Goal: Information Seeking & Learning: Learn about a topic

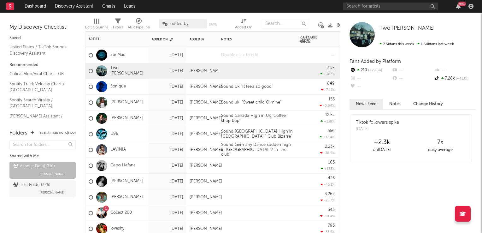
click at [248, 57] on div at bounding box center [257, 54] width 79 height 15
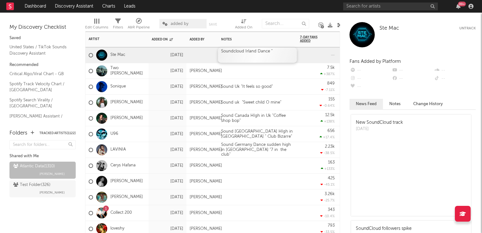
click at [282, 55] on div "Soundcloud Irland Dance "" at bounding box center [257, 54] width 79 height 15
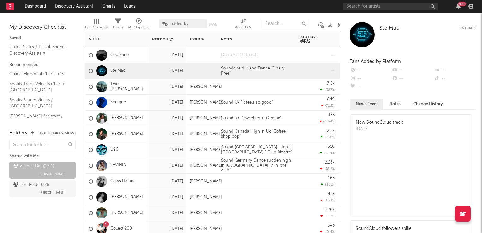
click at [237, 57] on div at bounding box center [257, 54] width 79 height 15
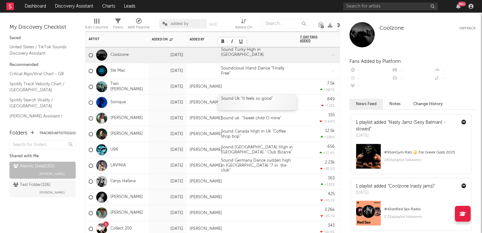
click at [279, 95] on div "Sound Uk "It feels so good"" at bounding box center [257, 102] width 79 height 15
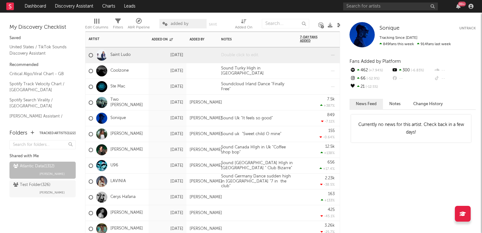
click at [246, 58] on div at bounding box center [257, 54] width 79 height 15
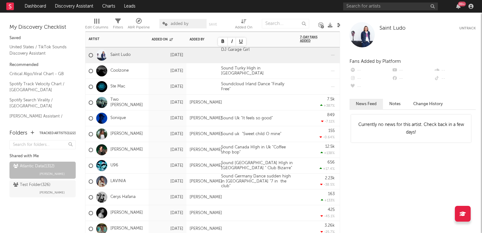
click at [232, 105] on div at bounding box center [240, 102] width 44 height 5
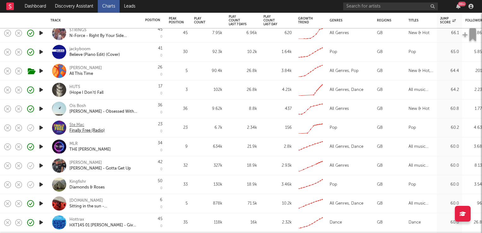
click at [78, 125] on div "Ste Mac" at bounding box center [86, 125] width 35 height 6
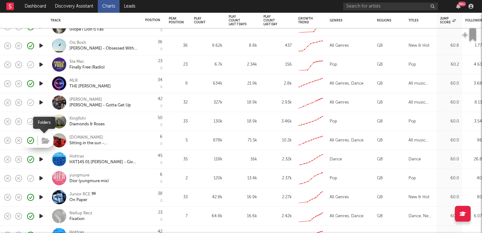
click at [43, 140] on icon "button" at bounding box center [46, 140] width 8 height 7
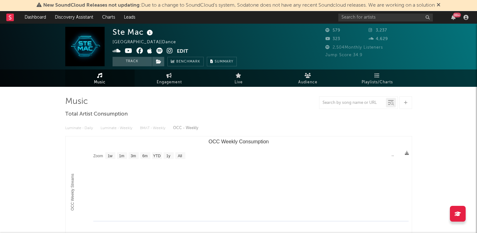
select select "1w"
click at [131, 61] on button "Track" at bounding box center [132, 61] width 39 height 9
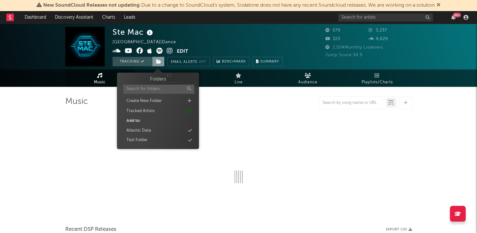
click at [159, 61] on icon at bounding box center [158, 61] width 5 height 4
select select "1w"
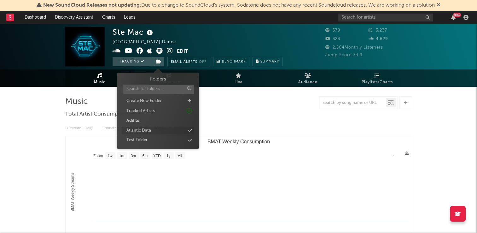
click at [138, 131] on div "Atlantic Data" at bounding box center [138, 130] width 25 height 6
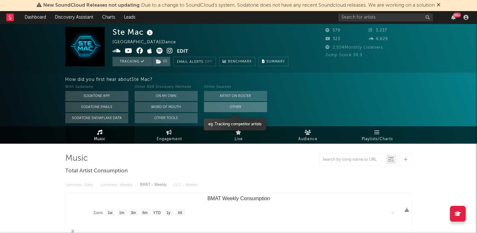
click at [220, 107] on button "Other" at bounding box center [235, 107] width 63 height 10
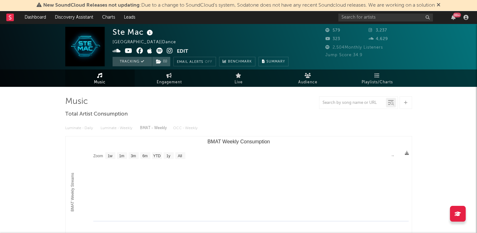
click at [440, 6] on icon at bounding box center [439, 4] width 4 height 5
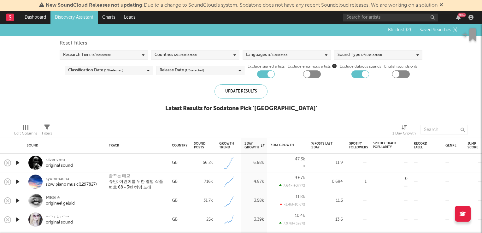
click at [443, 6] on icon at bounding box center [441, 4] width 4 height 5
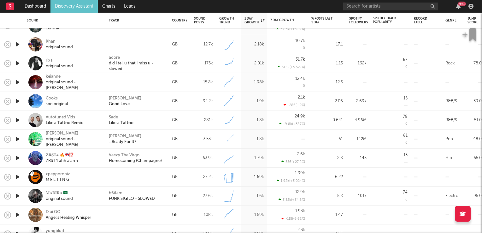
click at [19, 101] on icon "button" at bounding box center [17, 101] width 7 height 8
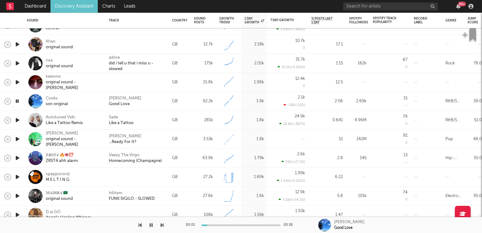
click at [19, 101] on icon "button" at bounding box center [17, 101] width 6 height 8
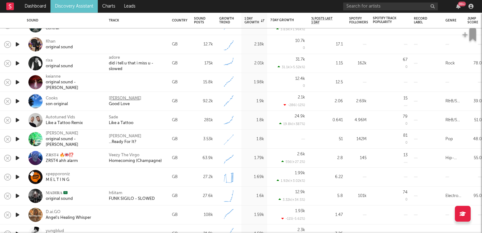
click at [123, 98] on div "[PERSON_NAME]" at bounding box center [125, 98] width 32 height 6
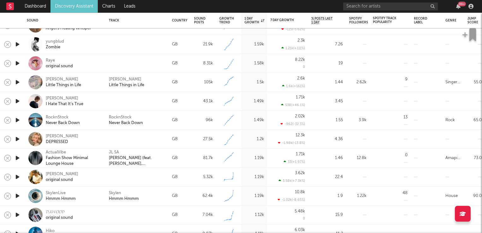
click at [18, 139] on icon "button" at bounding box center [17, 139] width 7 height 8
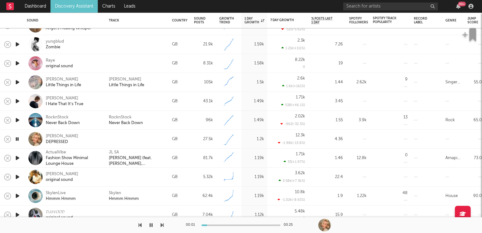
click at [18, 139] on icon "button" at bounding box center [17, 139] width 6 height 8
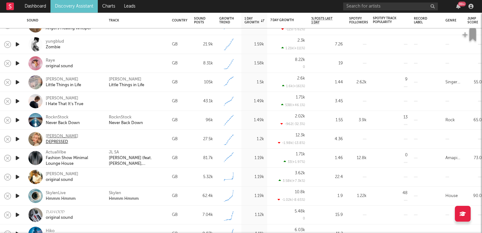
click at [61, 136] on div "ANNEMARIE" at bounding box center [62, 136] width 32 height 6
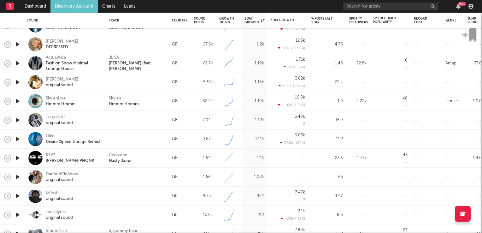
click at [17, 159] on icon "button" at bounding box center [17, 158] width 7 height 8
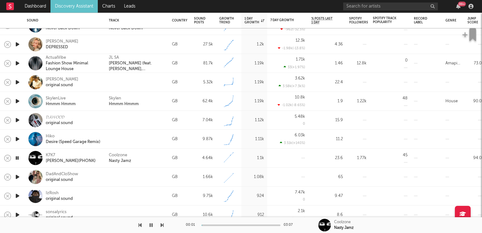
click at [17, 159] on icon "button" at bounding box center [17, 158] width 6 height 8
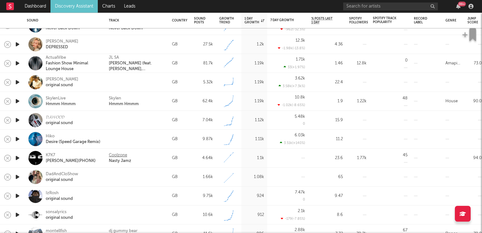
click at [115, 154] on div "Coolzone" at bounding box center [118, 155] width 18 height 6
click at [78, 8] on link "Discovery Assistant" at bounding box center [73, 6] width 47 height 13
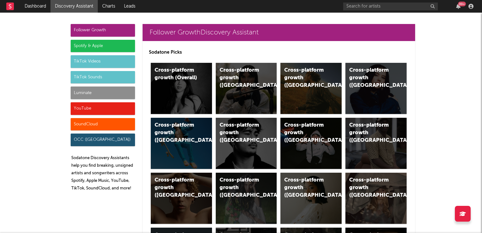
click at [92, 63] on div "TikTok Videos" at bounding box center [103, 61] width 64 height 13
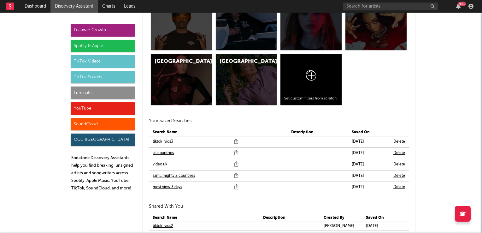
scroll to position [2209, 0]
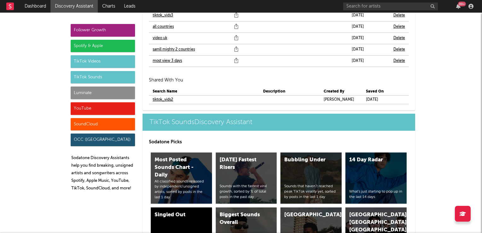
click at [160, 37] on link "video uk" at bounding box center [160, 38] width 14 height 8
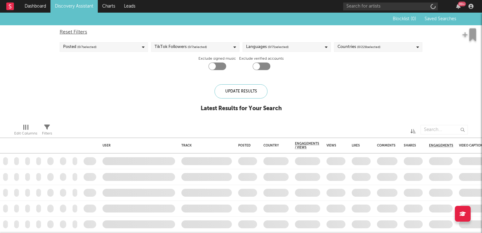
checkbox input "true"
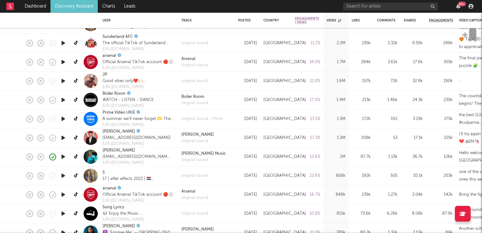
click at [63, 136] on icon "button" at bounding box center [63, 138] width 7 height 8
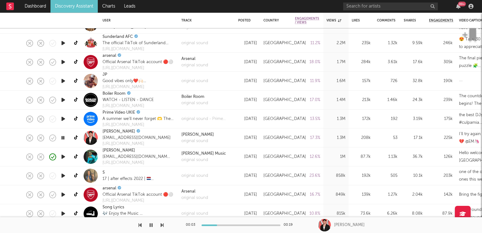
click at [63, 136] on icon "button" at bounding box center [63, 138] width 6 height 8
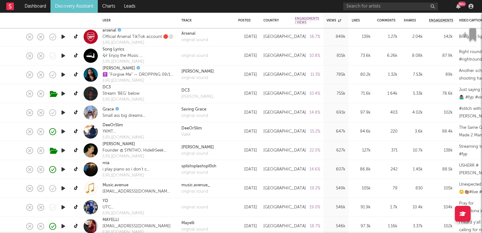
click at [63, 113] on icon "button" at bounding box center [63, 112] width 7 height 8
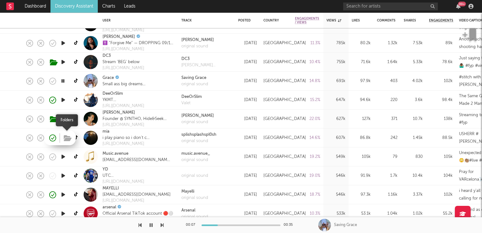
click at [68, 138] on icon "button" at bounding box center [68, 138] width 8 height 7
click at [63, 81] on icon "button" at bounding box center [63, 81] width 6 height 8
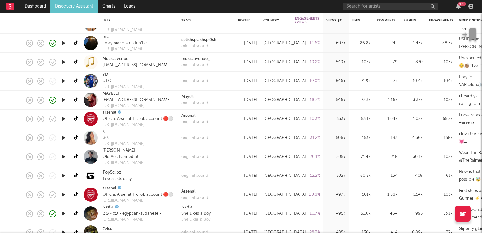
click at [62, 137] on icon "button" at bounding box center [63, 138] width 7 height 8
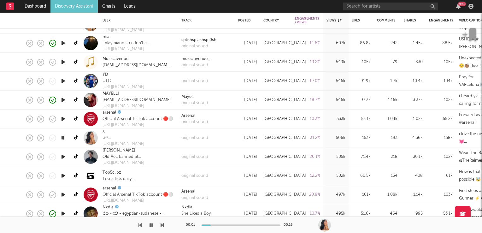
click at [62, 137] on icon "button" at bounding box center [63, 138] width 6 height 8
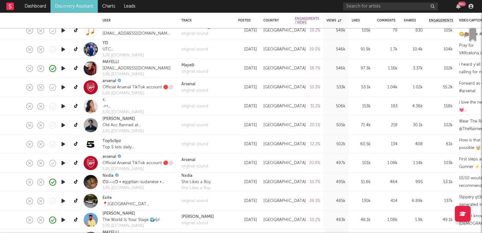
click at [63, 125] on icon "button" at bounding box center [63, 125] width 7 height 8
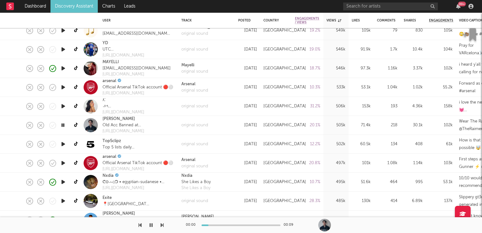
click at [63, 125] on icon "button" at bounding box center [63, 125] width 6 height 8
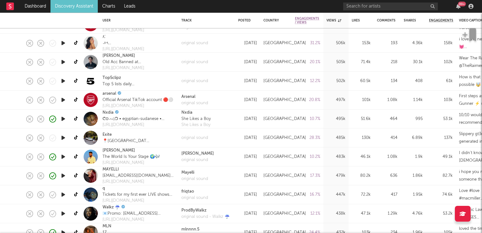
click at [67, 137] on div at bounding box center [63, 137] width 13 height 19
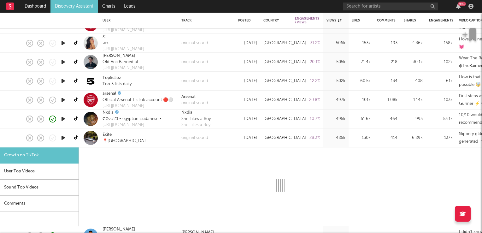
click at [59, 138] on div at bounding box center [63, 137] width 13 height 19
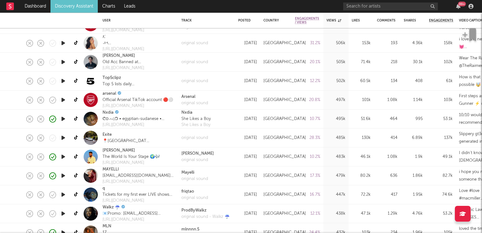
click at [64, 137] on icon "button" at bounding box center [63, 138] width 7 height 8
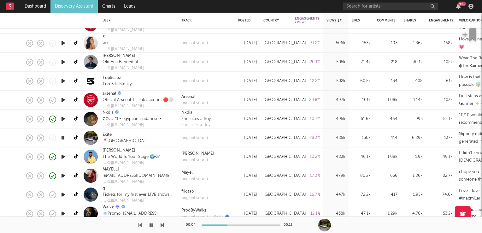
click at [64, 137] on icon "button" at bounding box center [63, 138] width 6 height 8
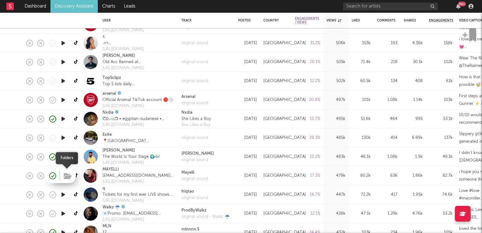
click at [71, 177] on icon "button" at bounding box center [68, 175] width 8 height 7
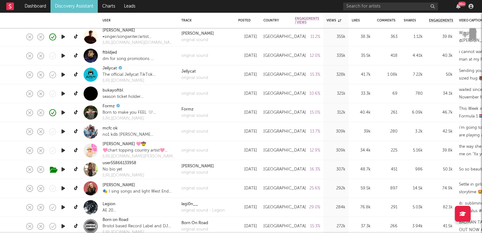
click at [62, 150] on icon "button" at bounding box center [63, 150] width 7 height 8
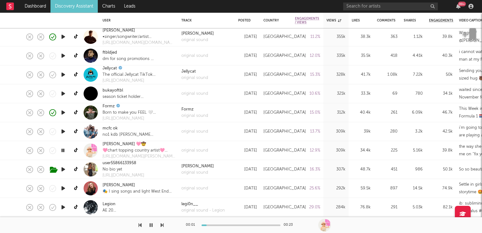
click at [62, 150] on icon "button" at bounding box center [63, 150] width 6 height 8
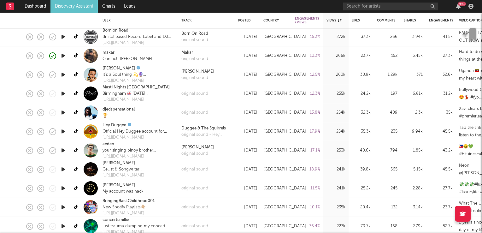
click at [62, 149] on icon "button" at bounding box center [63, 150] width 7 height 8
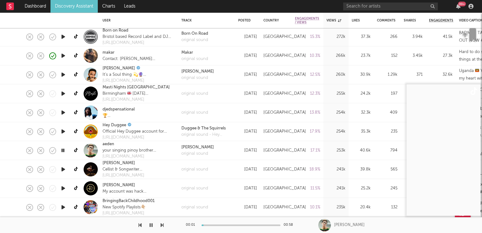
click at [62, 149] on icon "button" at bounding box center [63, 150] width 6 height 8
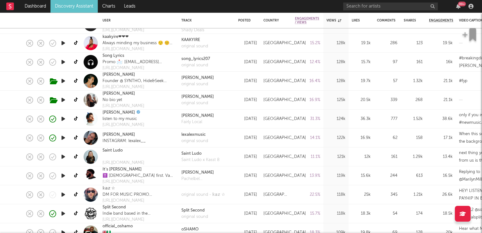
click at [63, 156] on icon "button" at bounding box center [63, 157] width 7 height 8
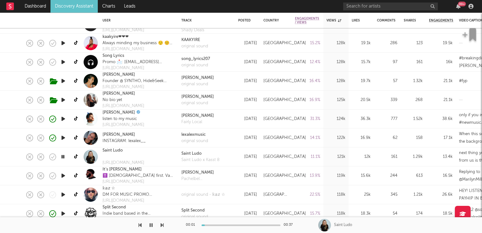
click at [63, 156] on icon "button" at bounding box center [63, 157] width 6 height 8
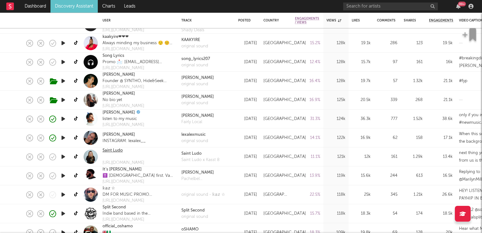
click at [114, 150] on link "Saint Ludo" at bounding box center [112, 150] width 20 height 6
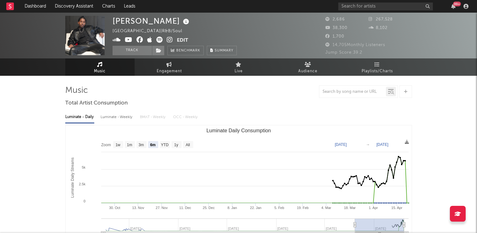
select select "6m"
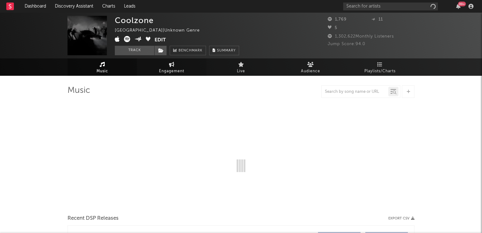
select select "6m"
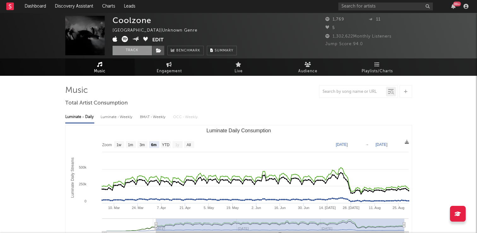
click at [131, 51] on button "Track" at bounding box center [132, 50] width 39 height 9
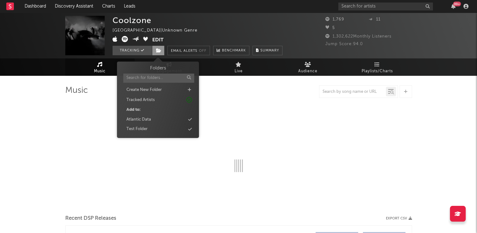
click at [157, 51] on icon at bounding box center [158, 50] width 5 height 4
select select "6m"
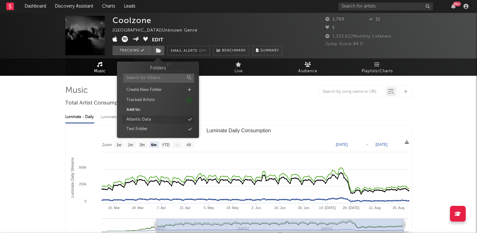
click at [144, 120] on div "Atlantic Data" at bounding box center [138, 119] width 25 height 6
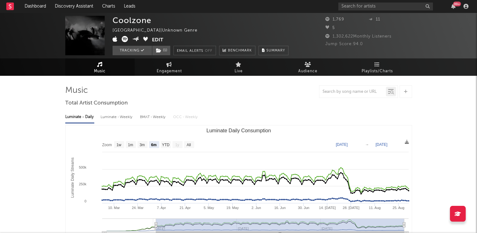
click at [257, 96] on div at bounding box center [238, 91] width 347 height 13
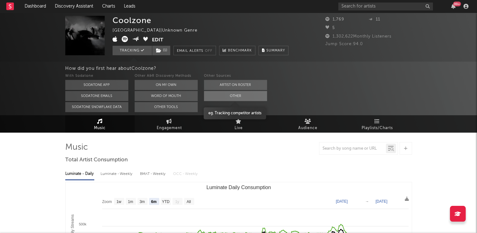
click at [253, 93] on button "Other" at bounding box center [235, 96] width 63 height 10
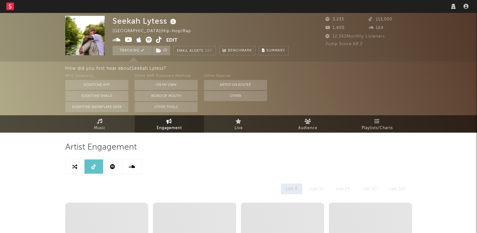
select select "6m"
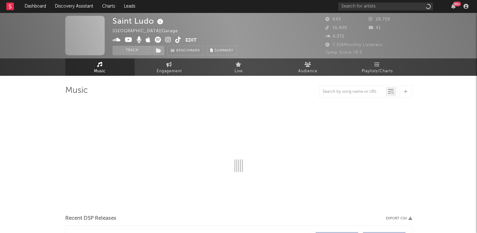
select select "1w"
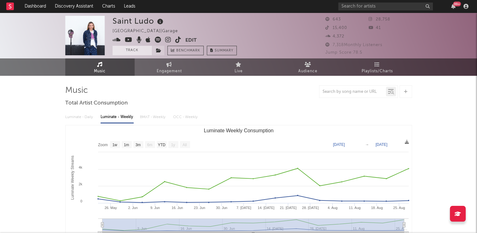
click at [132, 50] on button "Track" at bounding box center [132, 50] width 39 height 9
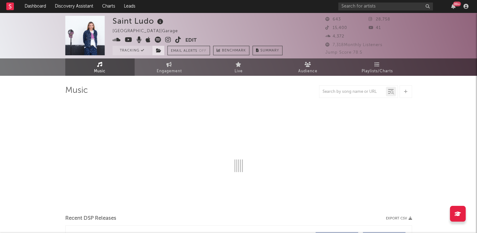
select select "1w"
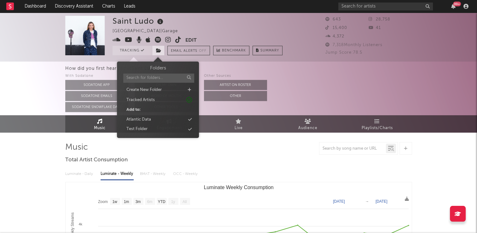
click at [159, 51] on icon at bounding box center [158, 50] width 5 height 4
click at [147, 121] on div "Atlantic Data" at bounding box center [138, 119] width 25 height 6
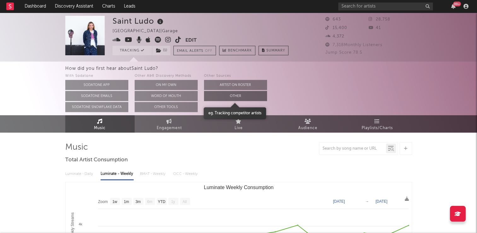
click at [244, 96] on button "Other" at bounding box center [235, 96] width 63 height 10
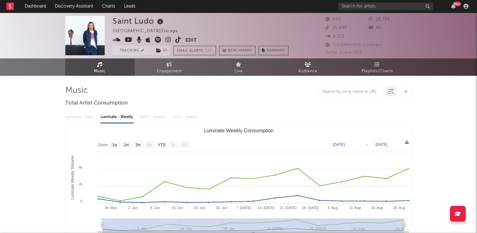
click at [111, 67] on link "Music" at bounding box center [99, 66] width 69 height 17
click at [177, 41] on icon at bounding box center [178, 40] width 6 height 6
click at [183, 67] on link "Engagement" at bounding box center [169, 66] width 69 height 17
select select "1w"
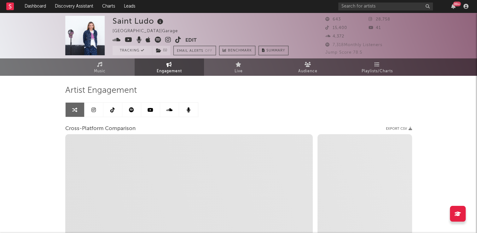
click at [114, 110] on icon at bounding box center [112, 109] width 4 height 5
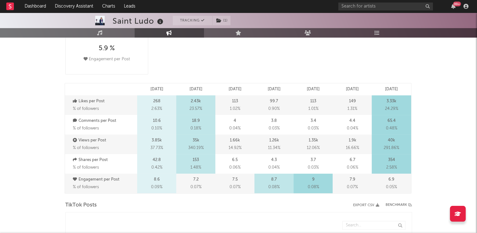
select select "6m"
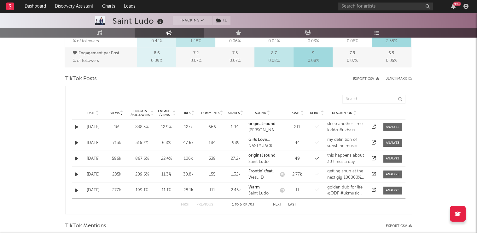
click at [96, 110] on icon at bounding box center [97, 111] width 3 height 3
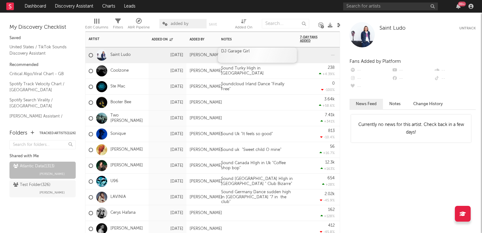
click at [275, 54] on div "DJ Garage Girl" at bounding box center [257, 54] width 79 height 15
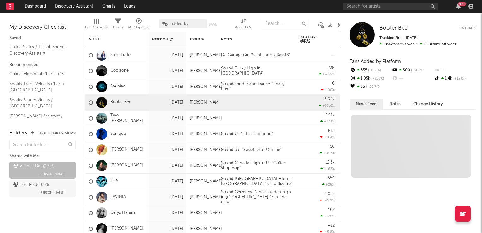
click at [339, 25] on icon at bounding box center [339, 25] width 5 height 5
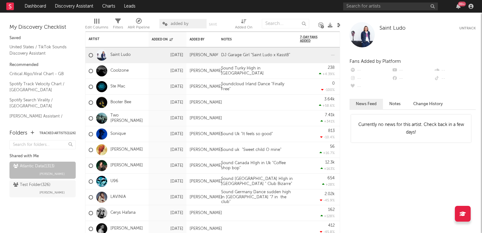
click at [337, 25] on icon at bounding box center [339, 25] width 5 height 5
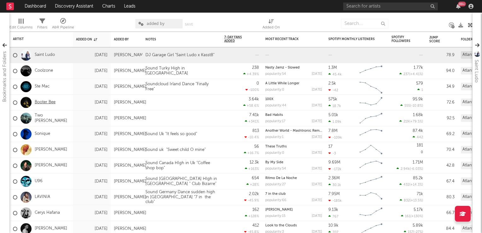
click at [43, 104] on link "Booter Bee" at bounding box center [45, 102] width 21 height 5
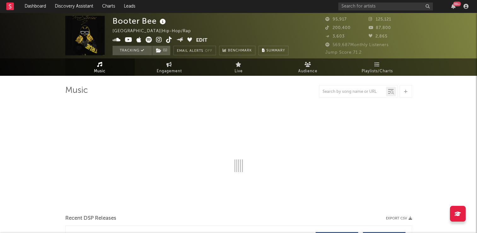
select select "6m"
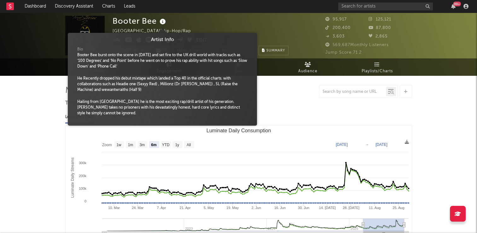
click at [164, 22] on icon at bounding box center [162, 21] width 9 height 9
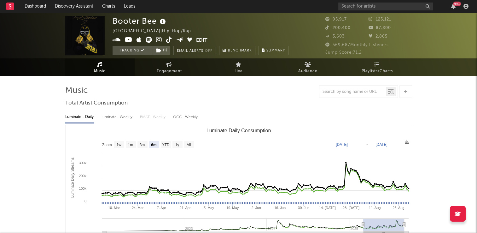
click at [187, 23] on div "Booter Bee [GEOGRAPHIC_DATA] | Hip-Hop/Rap Edit Tracking ( 1 ) Email Alerts Off…" at bounding box center [201, 35] width 176 height 39
click at [164, 67] on link "Engagement" at bounding box center [169, 66] width 69 height 17
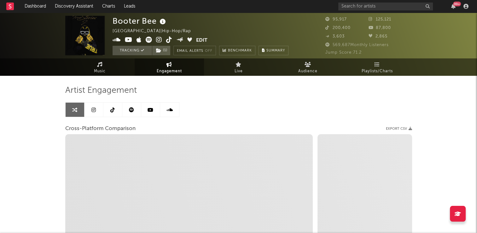
select select "1w"
click at [113, 109] on icon at bounding box center [112, 109] width 4 height 5
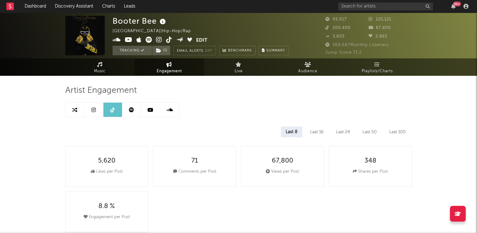
select select "6m"
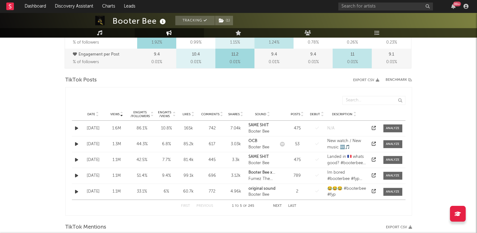
scroll to position [284, 0]
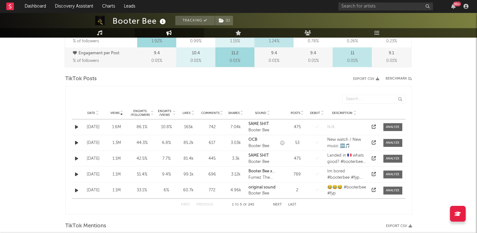
click at [97, 110] on icon at bounding box center [97, 111] width 3 height 3
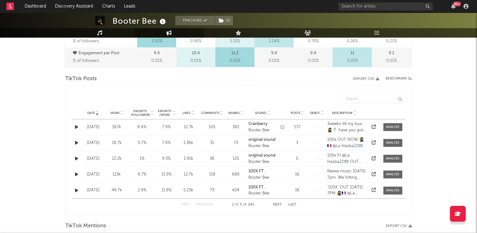
select select "1m"
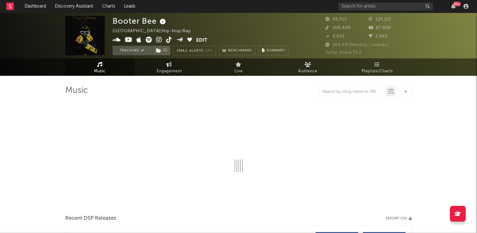
select select "6m"
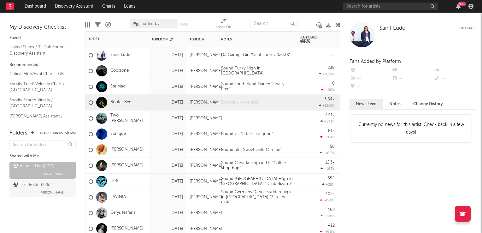
click at [248, 105] on div at bounding box center [257, 102] width 79 height 15
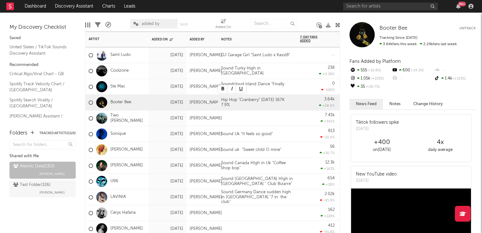
click at [299, 122] on div "7.41k +341 %" at bounding box center [317, 118] width 41 height 16
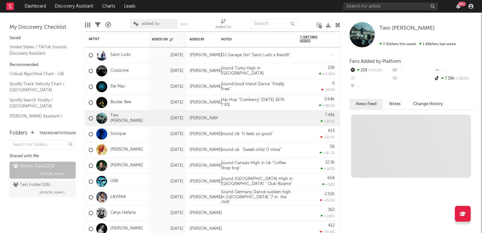
click at [337, 23] on icon at bounding box center [337, 25] width 5 height 5
